Goal: Transaction & Acquisition: Subscribe to service/newsletter

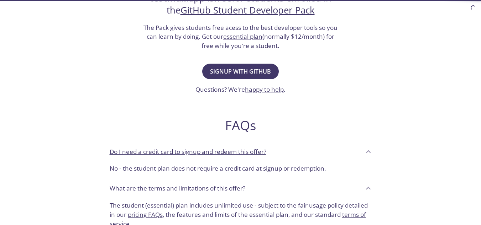
scroll to position [163, 0]
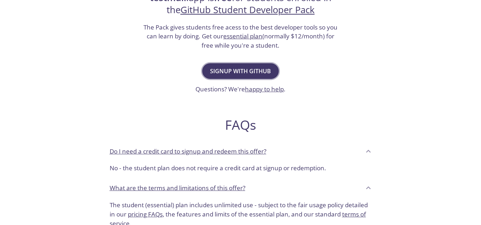
click at [240, 66] on button "Signup with GitHub" at bounding box center [240, 71] width 77 height 16
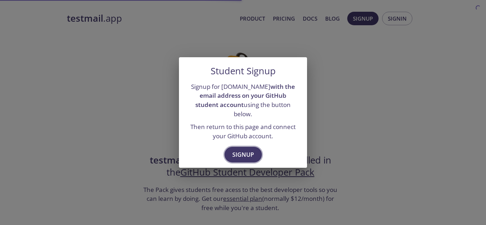
click at [246, 150] on span "Signup" at bounding box center [243, 155] width 22 height 10
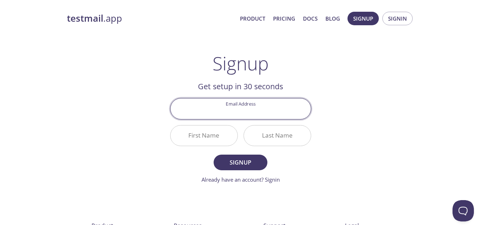
click at [241, 108] on input "Email Address" at bounding box center [241, 109] width 140 height 20
type input "[EMAIL_ADDRESS][DOMAIN_NAME]"
click at [213, 134] on input "First Name" at bounding box center [204, 136] width 67 height 20
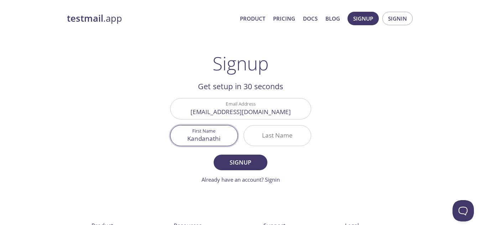
type input "Kandanathi"
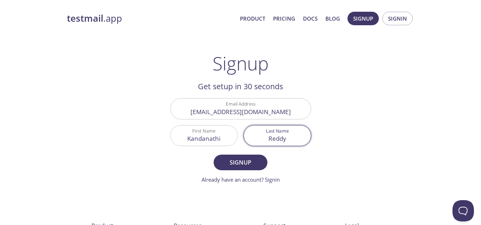
type input "Reddy"
click at [231, 141] on input "Kandanathi" at bounding box center [204, 136] width 67 height 20
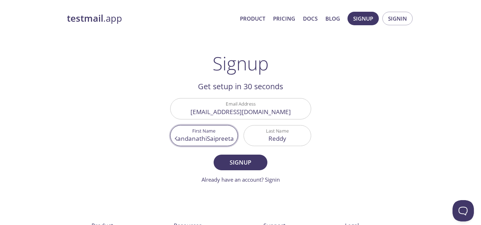
scroll to position [0, 7]
type input "[PERSON_NAME]"
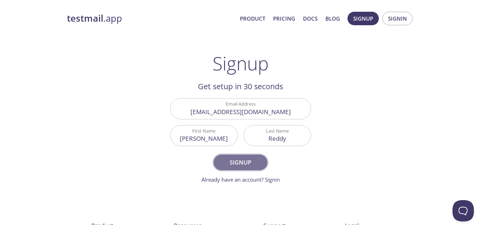
click at [245, 163] on span "Signup" at bounding box center [240, 163] width 38 height 10
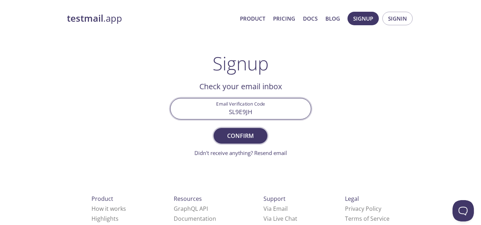
type input "SL9E9JH"
click at [232, 128] on button "Confirm" at bounding box center [240, 136] width 53 height 16
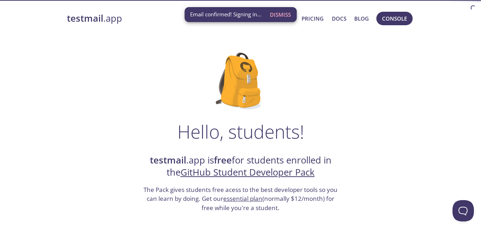
click at [281, 12] on span "Dismiss" at bounding box center [280, 14] width 21 height 9
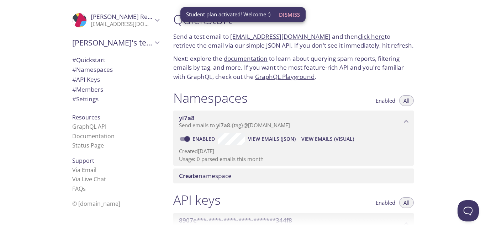
click at [288, 17] on span "Dismiss" at bounding box center [289, 14] width 21 height 9
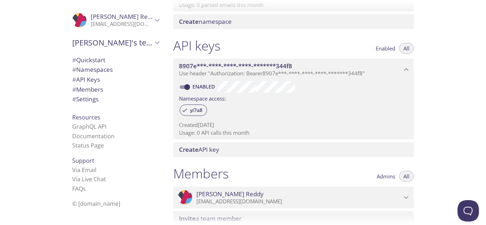
scroll to position [281, 0]
